Goal: Transaction & Acquisition: Purchase product/service

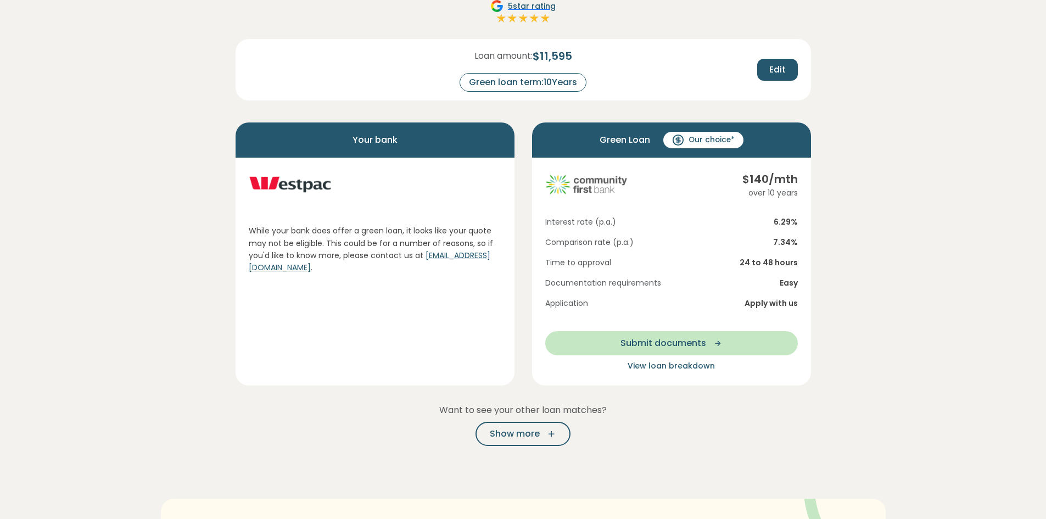
scroll to position [110, 0]
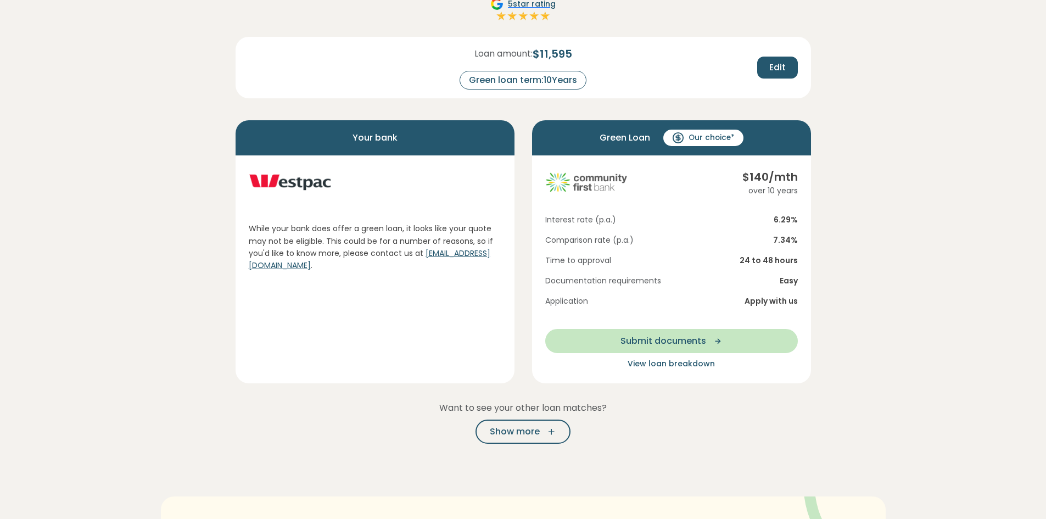
click at [698, 364] on span "View loan breakdown" at bounding box center [671, 363] width 87 height 11
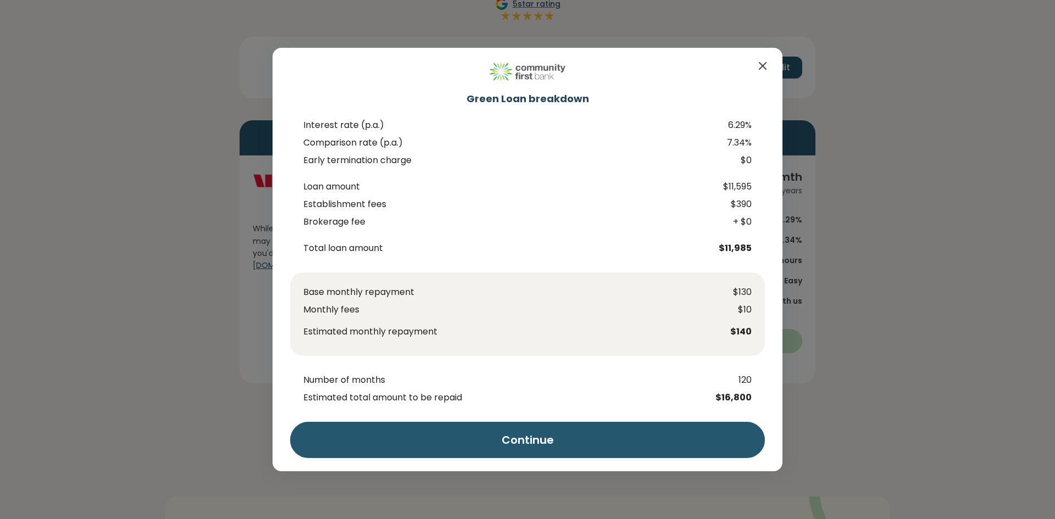
drag, startPoint x: 711, startPoint y: 55, endPoint x: 608, endPoint y: 54, distance: 103.3
click at [608, 54] on div "Green Loan breakdown Interest rate (p.a.) 6.29% Comparison rate (p.a.) 7.34% Ea…" at bounding box center [527, 260] width 510 height 424
click at [762, 63] on icon "Close" at bounding box center [762, 65] width 13 height 13
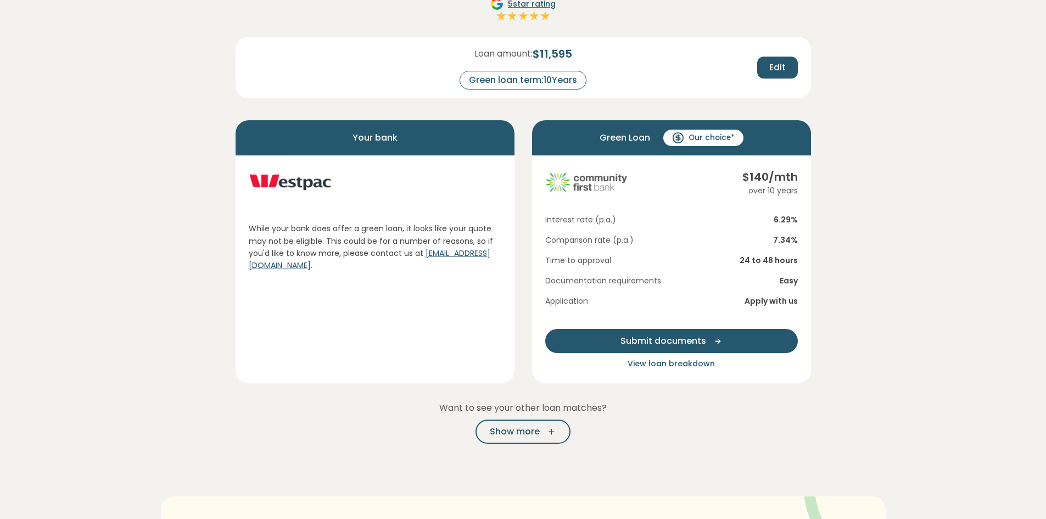
click at [709, 338] on icon "button" at bounding box center [714, 341] width 16 height 10
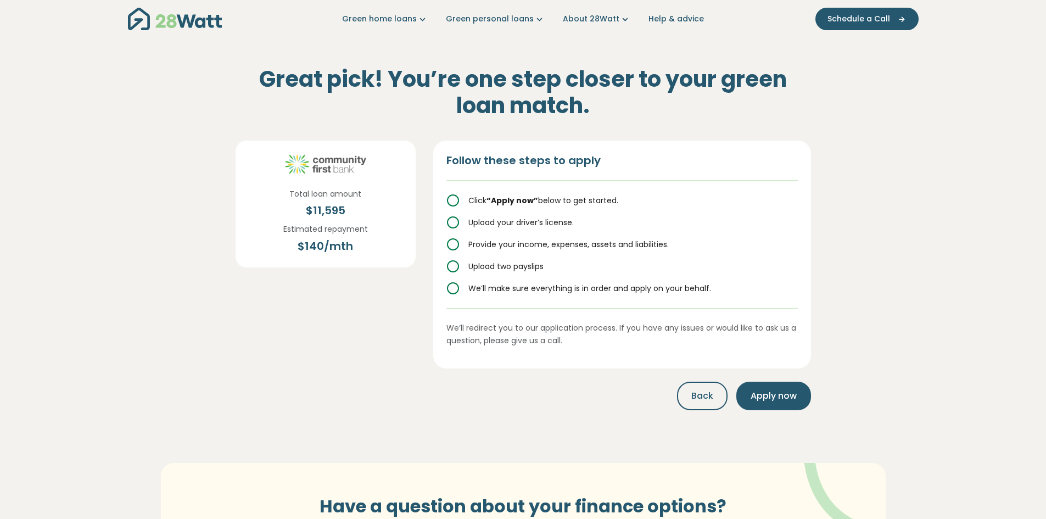
scroll to position [0, 0]
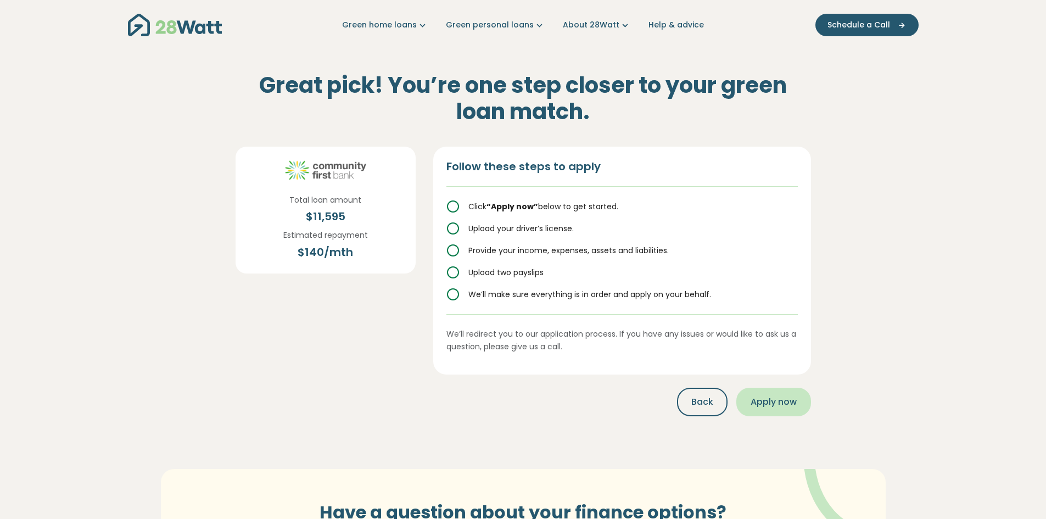
click at [781, 401] on span "Apply now" at bounding box center [774, 402] width 46 height 13
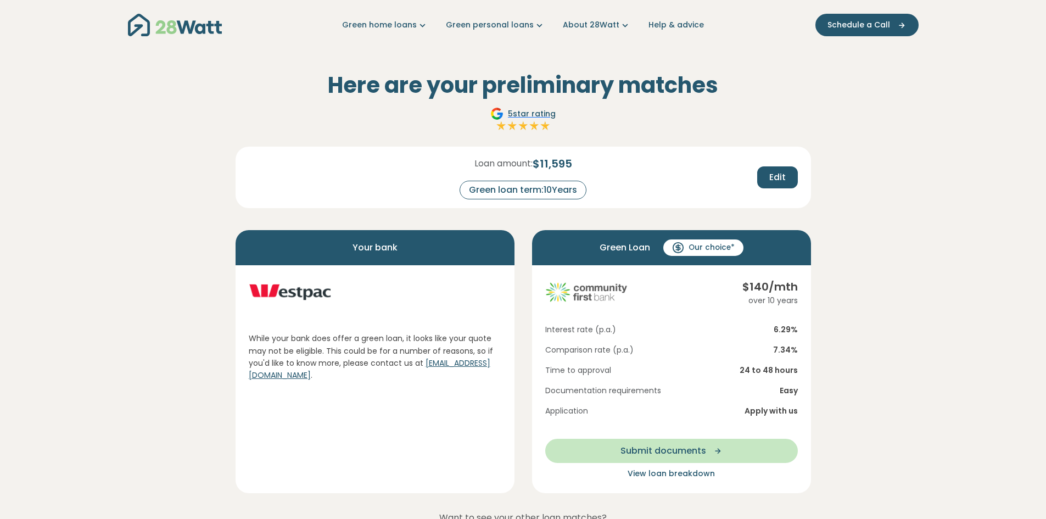
click at [600, 289] on img at bounding box center [586, 292] width 82 height 27
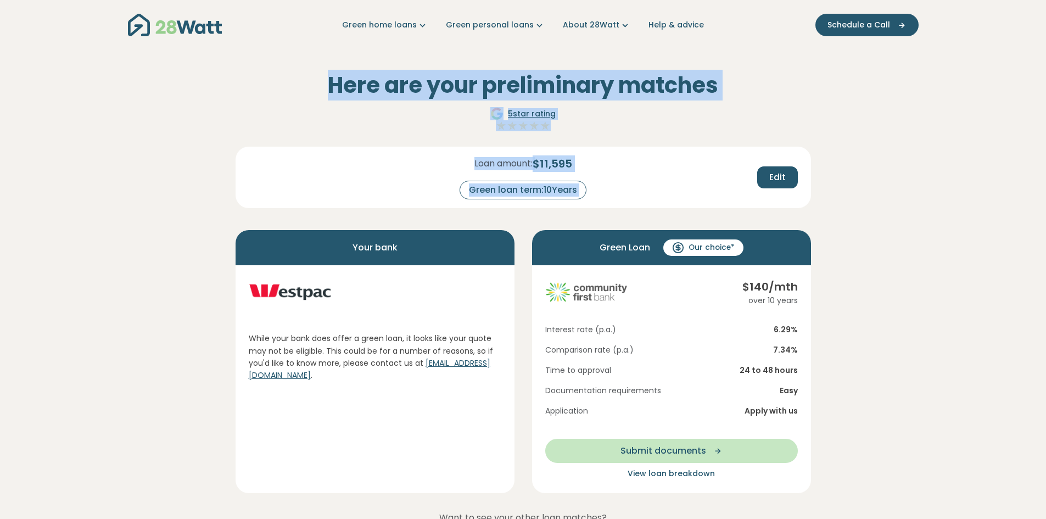
drag, startPoint x: 327, startPoint y: 80, endPoint x: 678, endPoint y: 175, distance: 363.6
click at [678, 175] on div "Here are your preliminary matches 5 star rating Loan amount: $ 11,595 Green loa…" at bounding box center [524, 313] width 576 height 482
click at [844, 163] on section "Here are your preliminary matches 5 star rating Loan amount: $ 11,595 Green loa…" at bounding box center [523, 433] width 1046 height 766
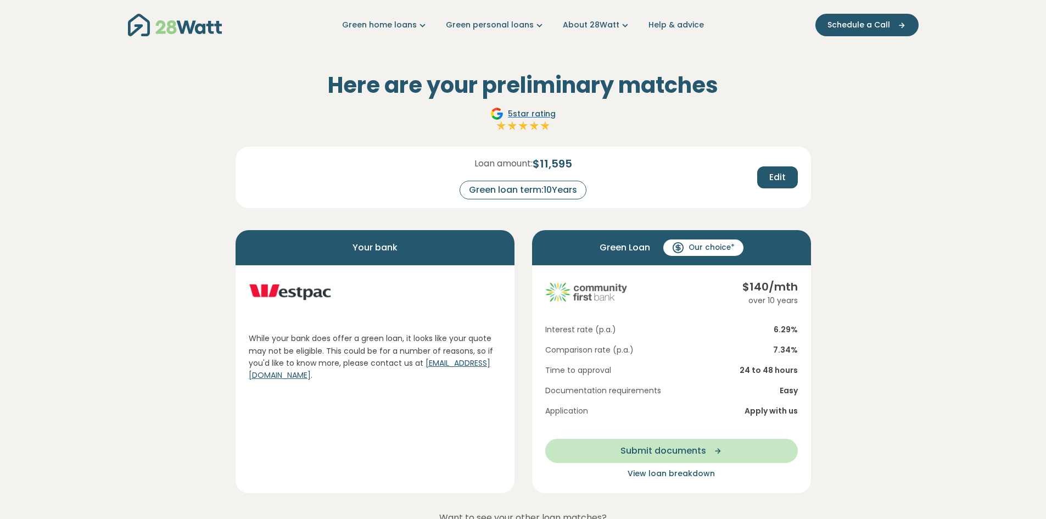
click at [781, 48] on div "Green home loans Get started Learn more Use case Products Green personal loans …" at bounding box center [523, 25] width 791 height 50
